Goal: Task Accomplishment & Management: Manage account settings

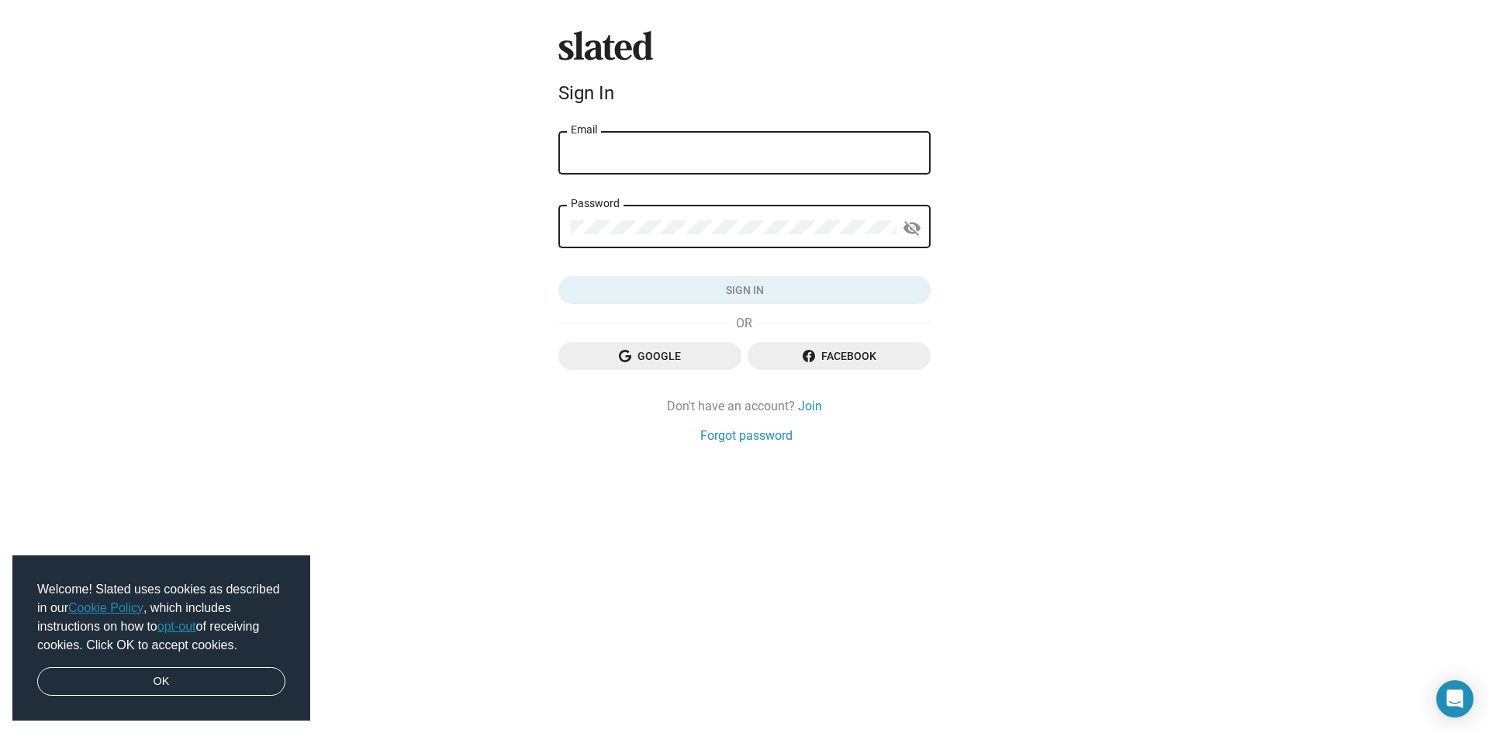
click at [638, 156] on input "Email" at bounding box center [744, 154] width 347 height 14
click at [785, 148] on input "[EMAIL_ADDRESS][DOMAIN_NAME]" at bounding box center [744, 154] width 347 height 14
type input "s"
click at [643, 218] on div "Password" at bounding box center [734, 225] width 326 height 46
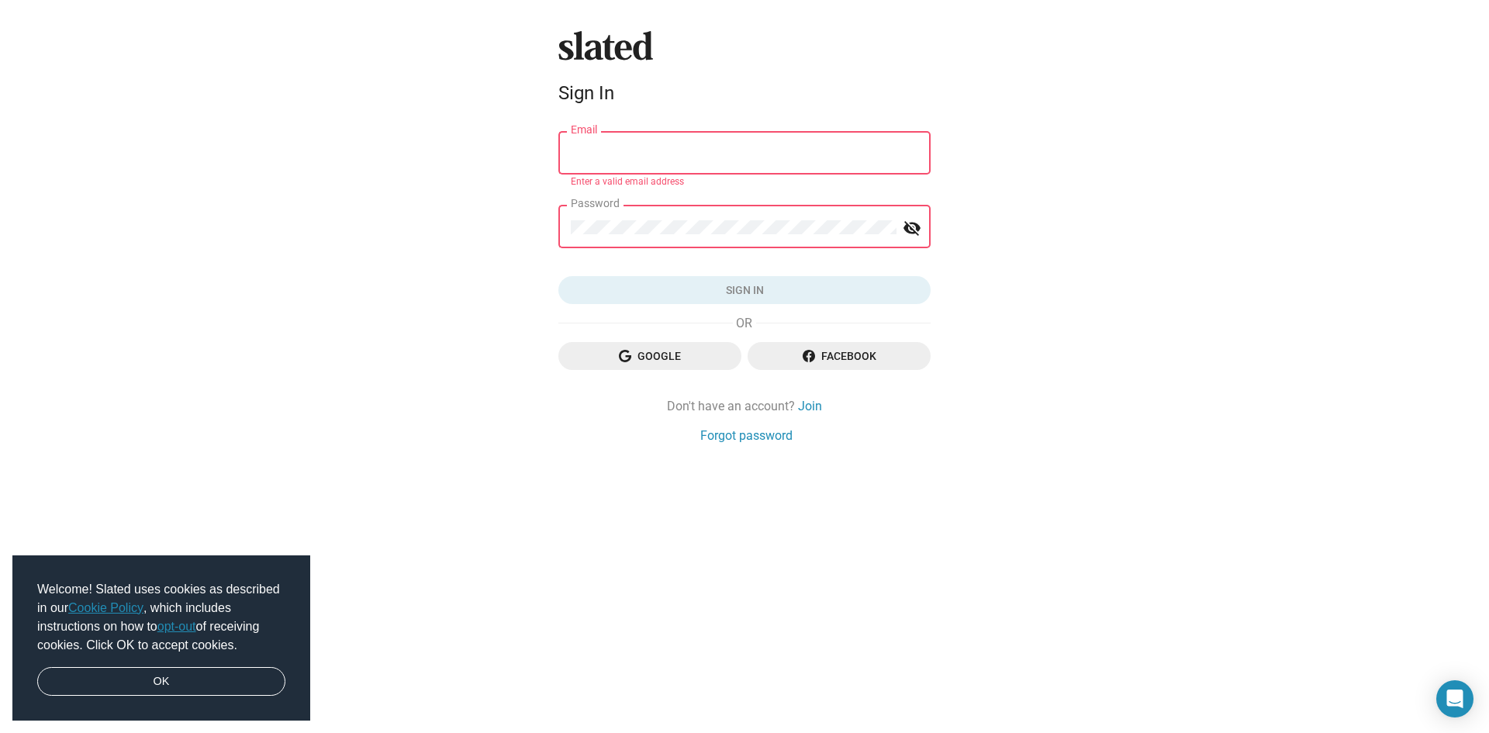
click at [472, 219] on div "Slated Sign In Email Enter a valid email address Password visibility_off Sign i…" at bounding box center [744, 366] width 1489 height 733
click at [593, 140] on div "Email" at bounding box center [744, 152] width 347 height 46
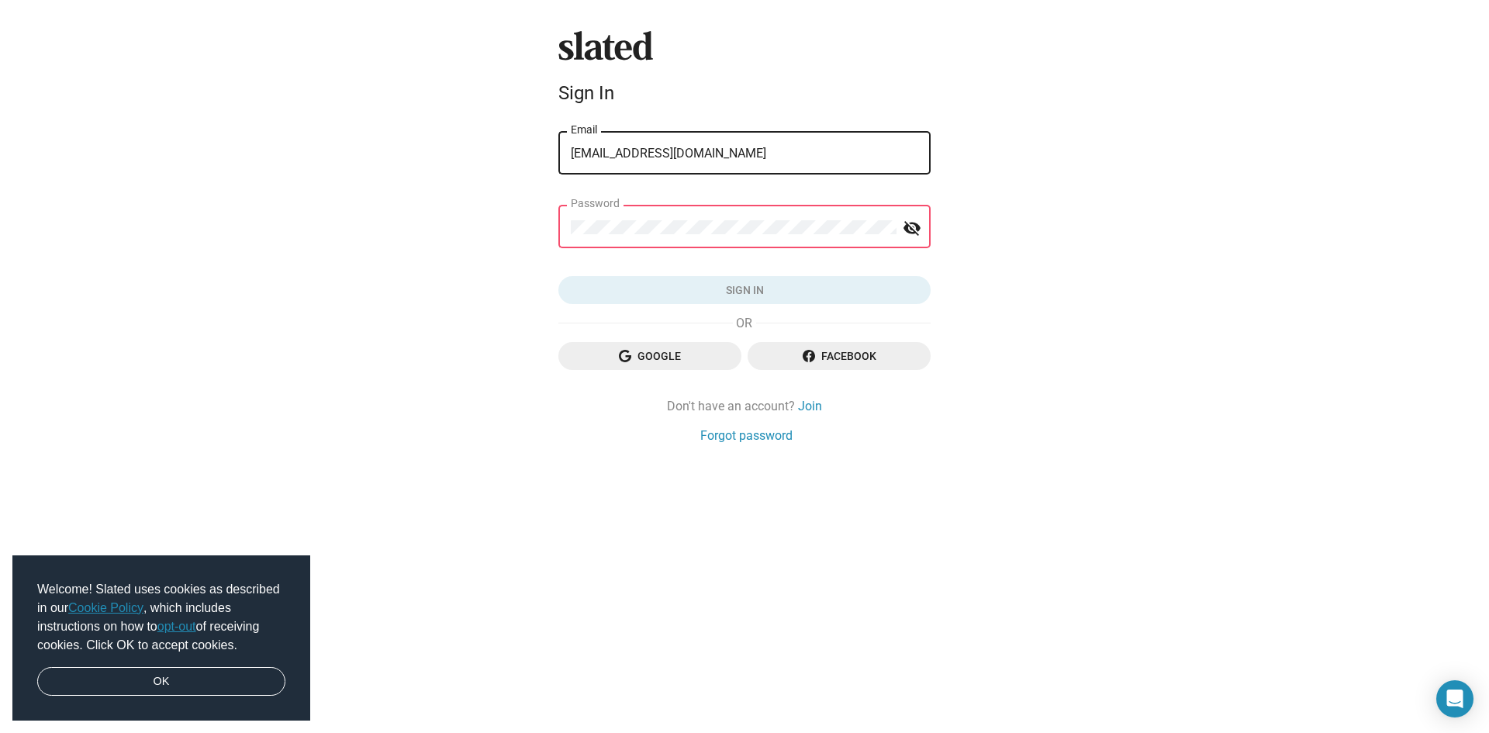
type input "[EMAIL_ADDRESS][DOMAIN_NAME]"
drag, startPoint x: 589, startPoint y: 220, endPoint x: 391, endPoint y: 196, distance: 199.9
click at [540, 224] on div "Slated Sign In [EMAIL_ADDRESS][DOMAIN_NAME] Email Password visibility_off Sign …" at bounding box center [744, 366] width 1489 height 733
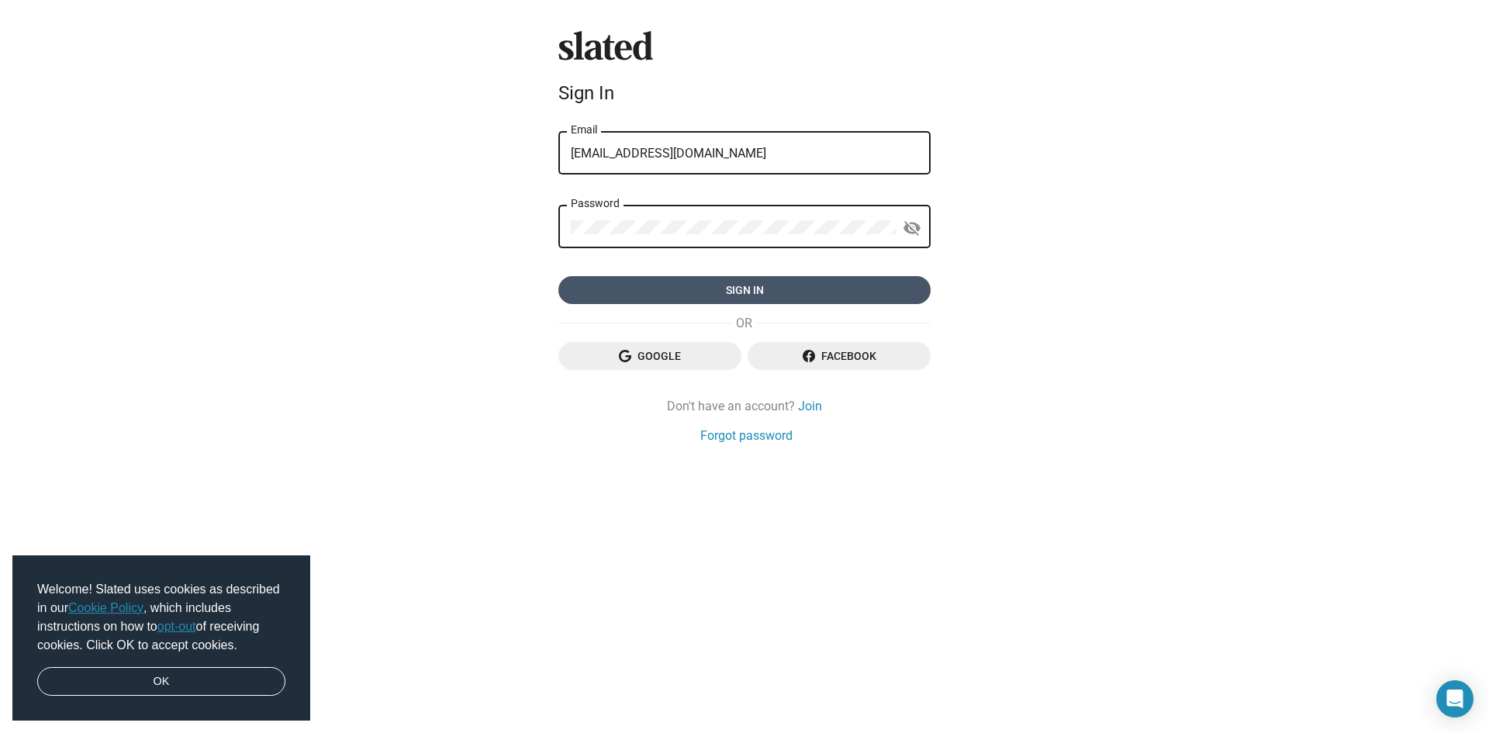
click at [823, 290] on span "Sign in" at bounding box center [744, 290] width 347 height 28
